Goal: Navigation & Orientation: Find specific page/section

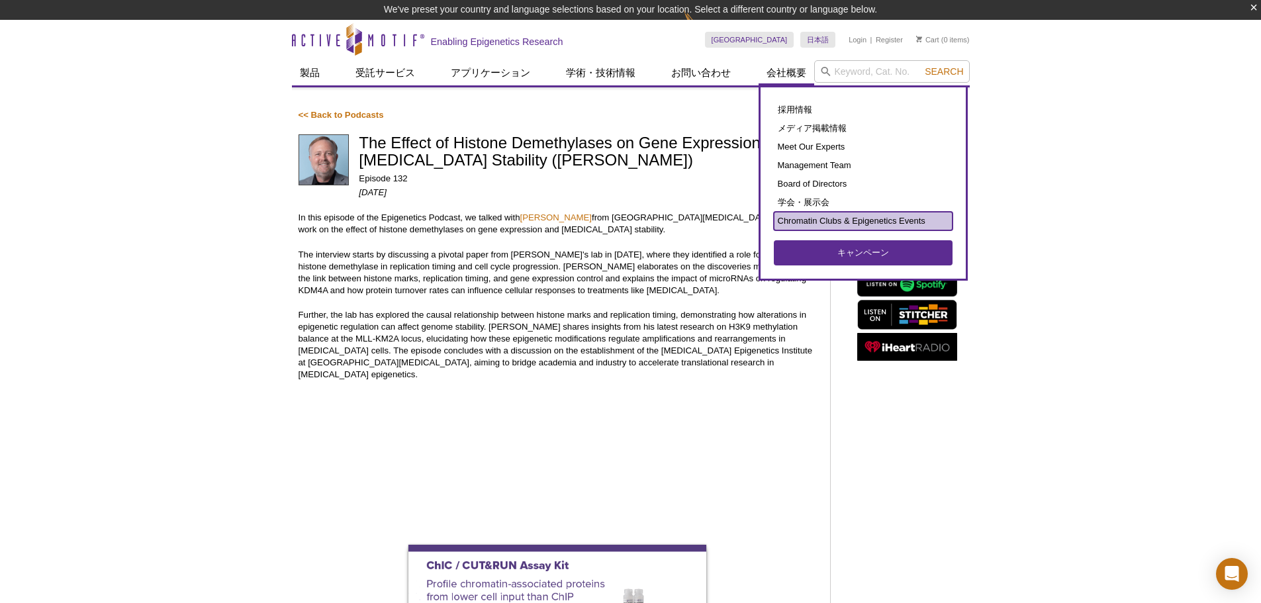
click at [817, 219] on link "Chromatin Clubs & Epigenetics Events" at bounding box center [863, 221] width 179 height 19
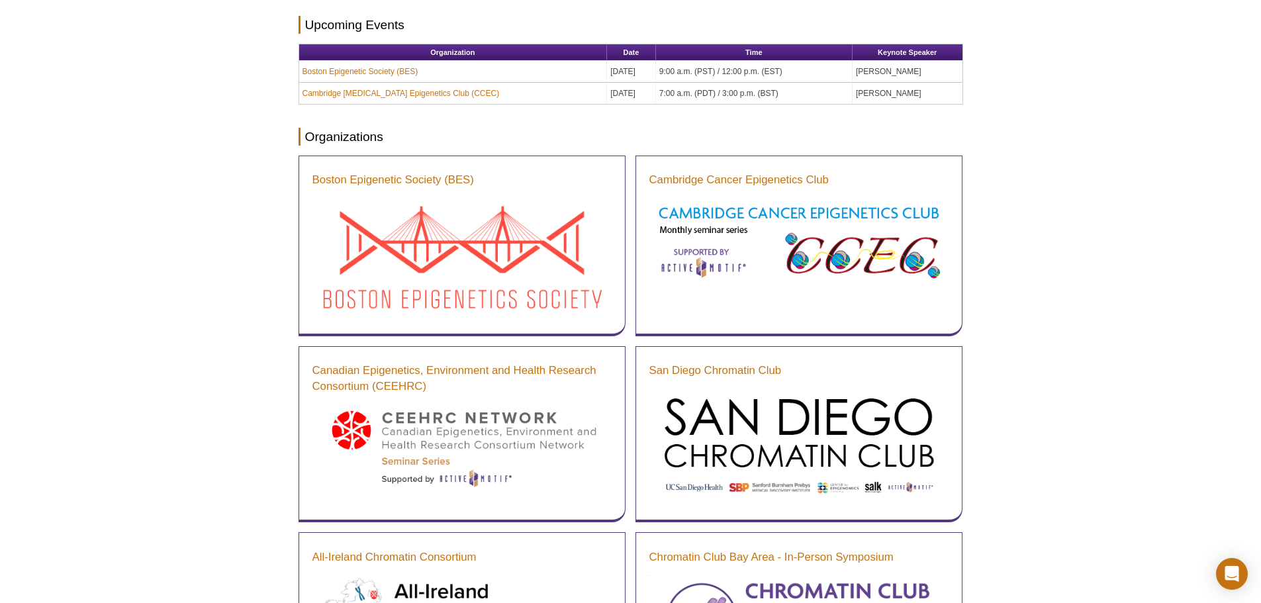
scroll to position [179, 0]
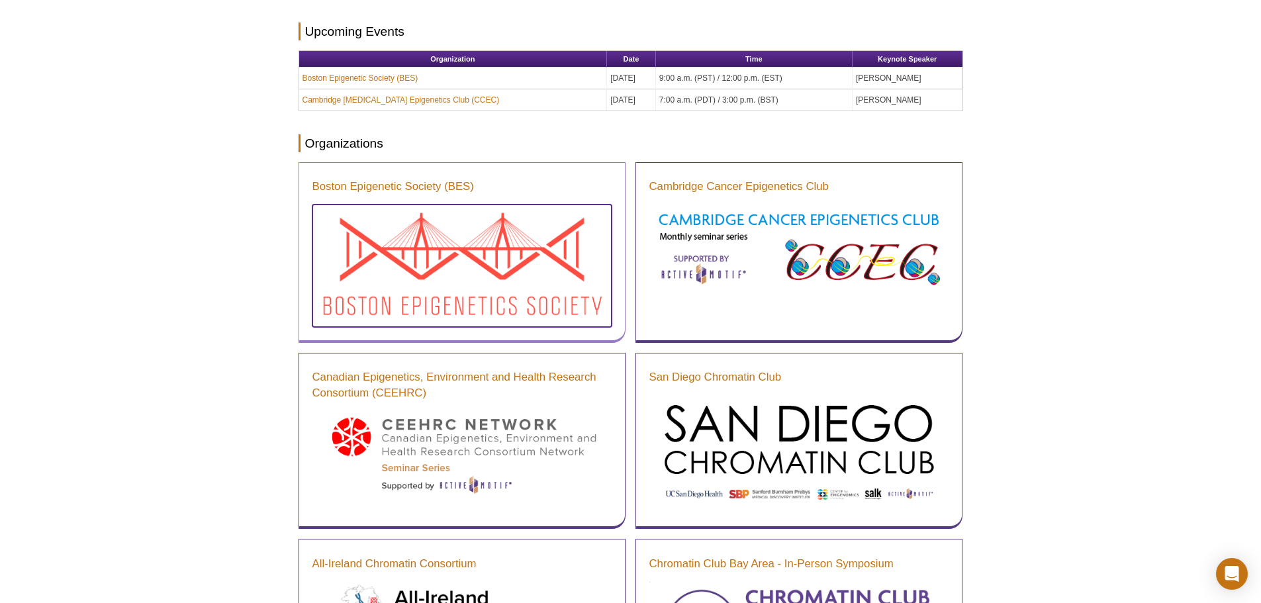
click at [547, 243] on img at bounding box center [461, 263] width 299 height 119
